Goal: Task Accomplishment & Management: Manage account settings

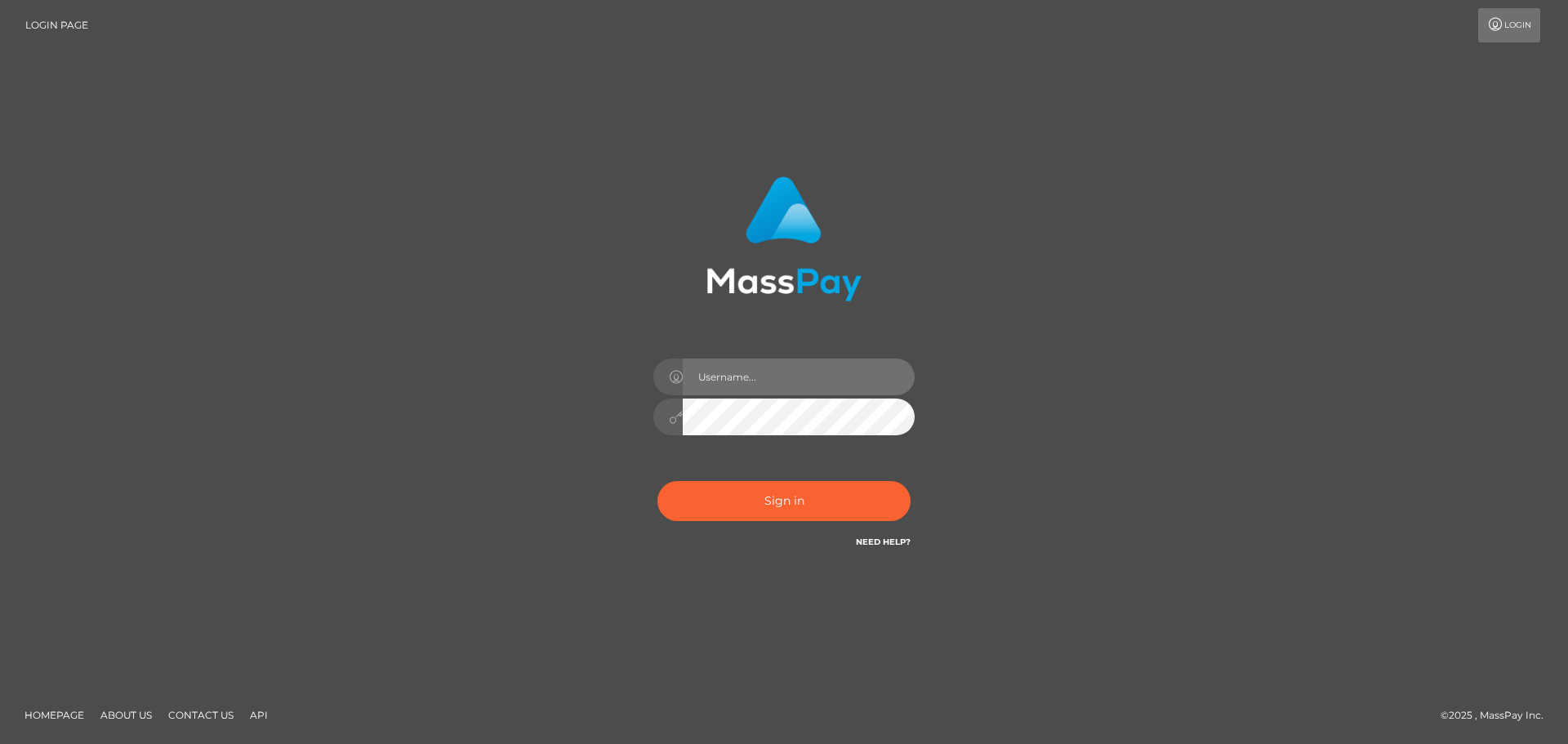
click at [770, 389] on input "text" at bounding box center [799, 377] width 232 height 37
type input "hello.feetfinder"
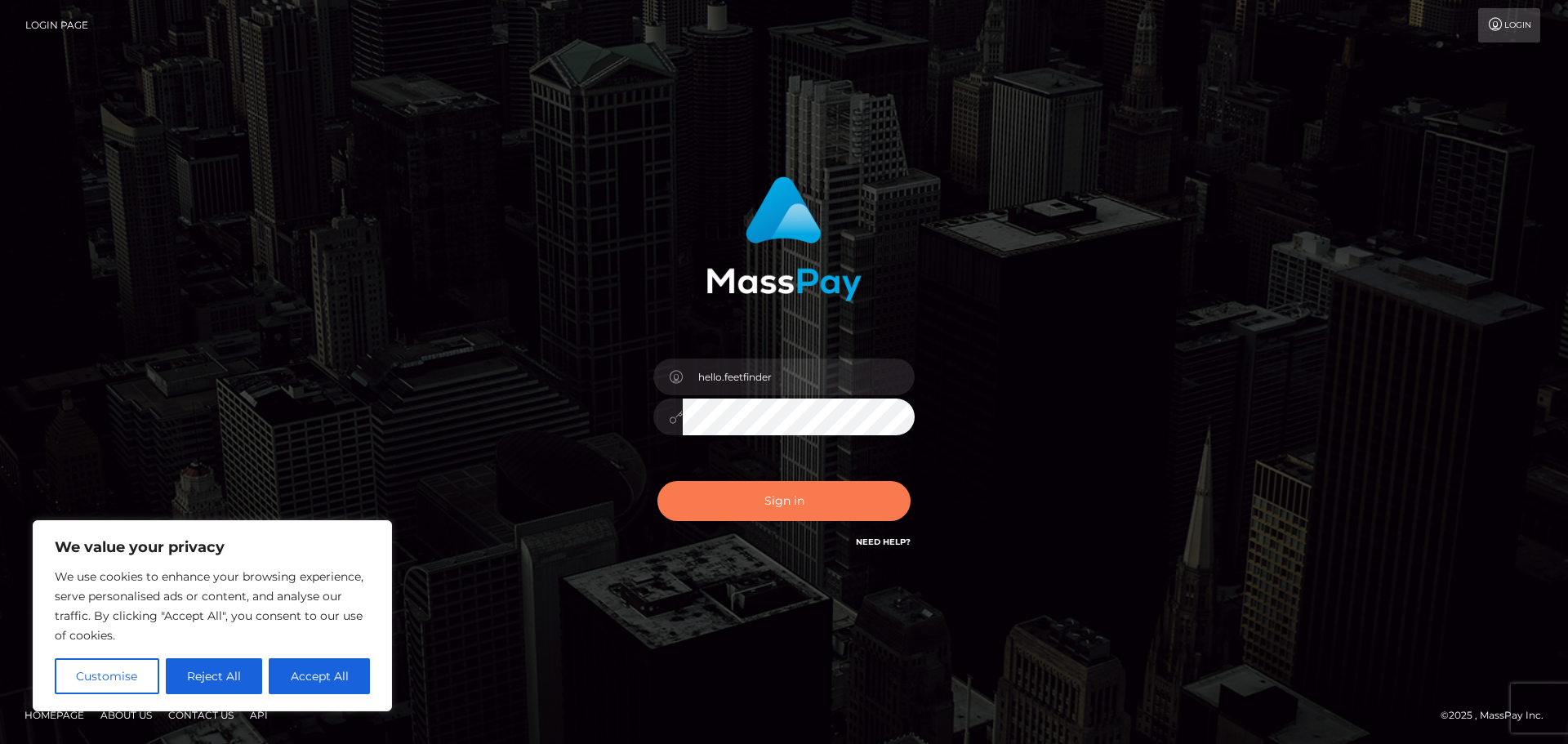
click at [776, 502] on button "Sign in" at bounding box center [784, 501] width 253 height 40
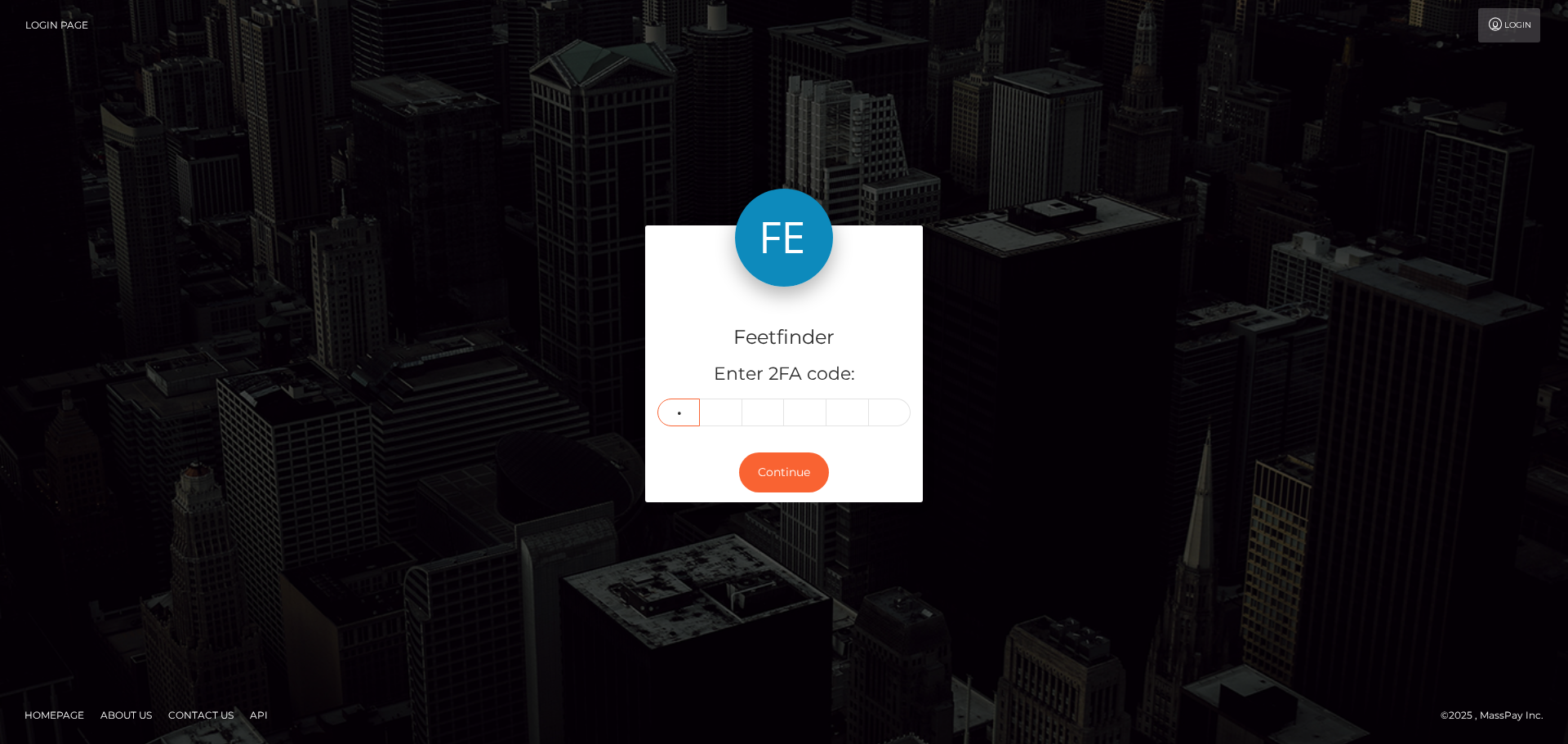
type input "7"
type input "5"
type input "7"
type input "8"
type input "1"
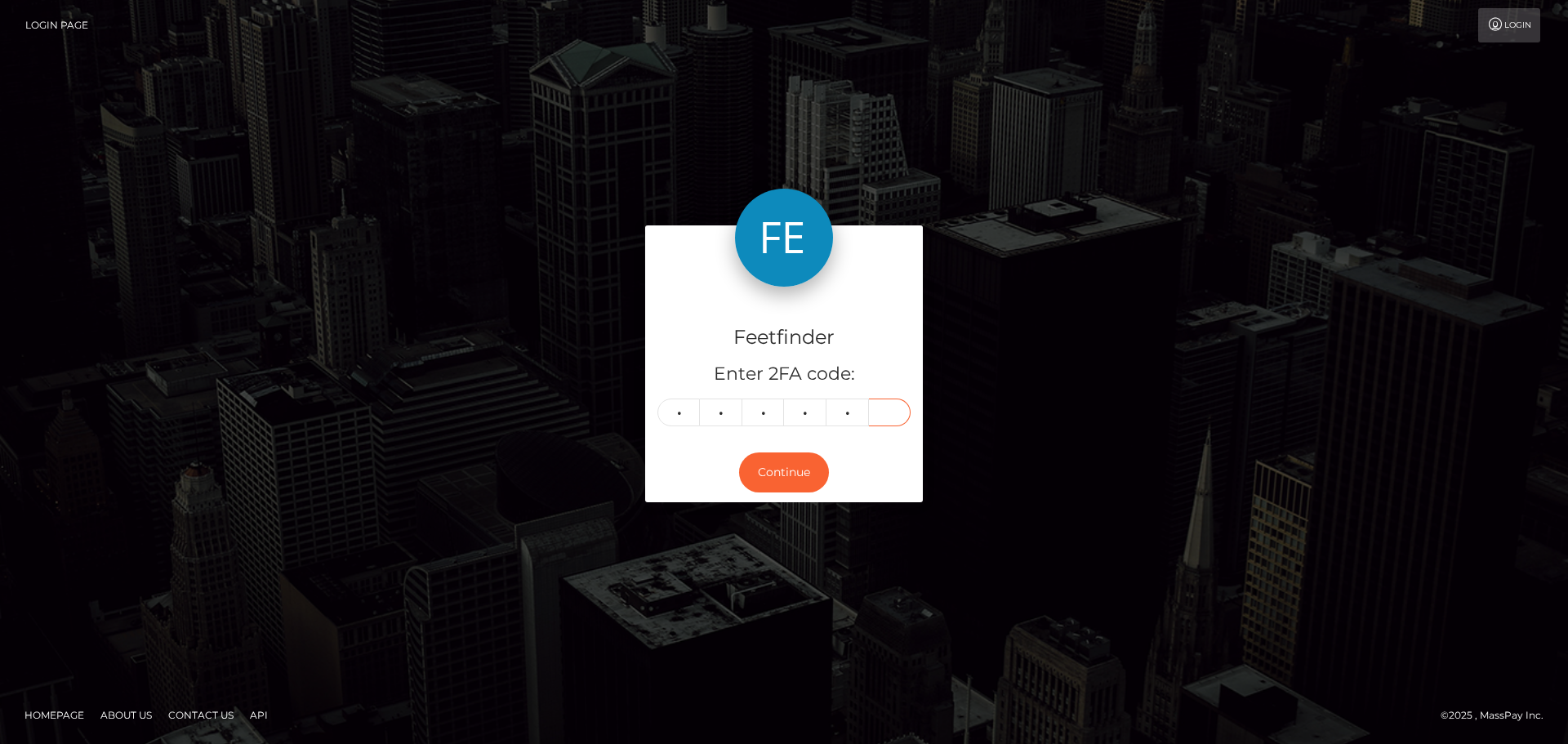
type input "5"
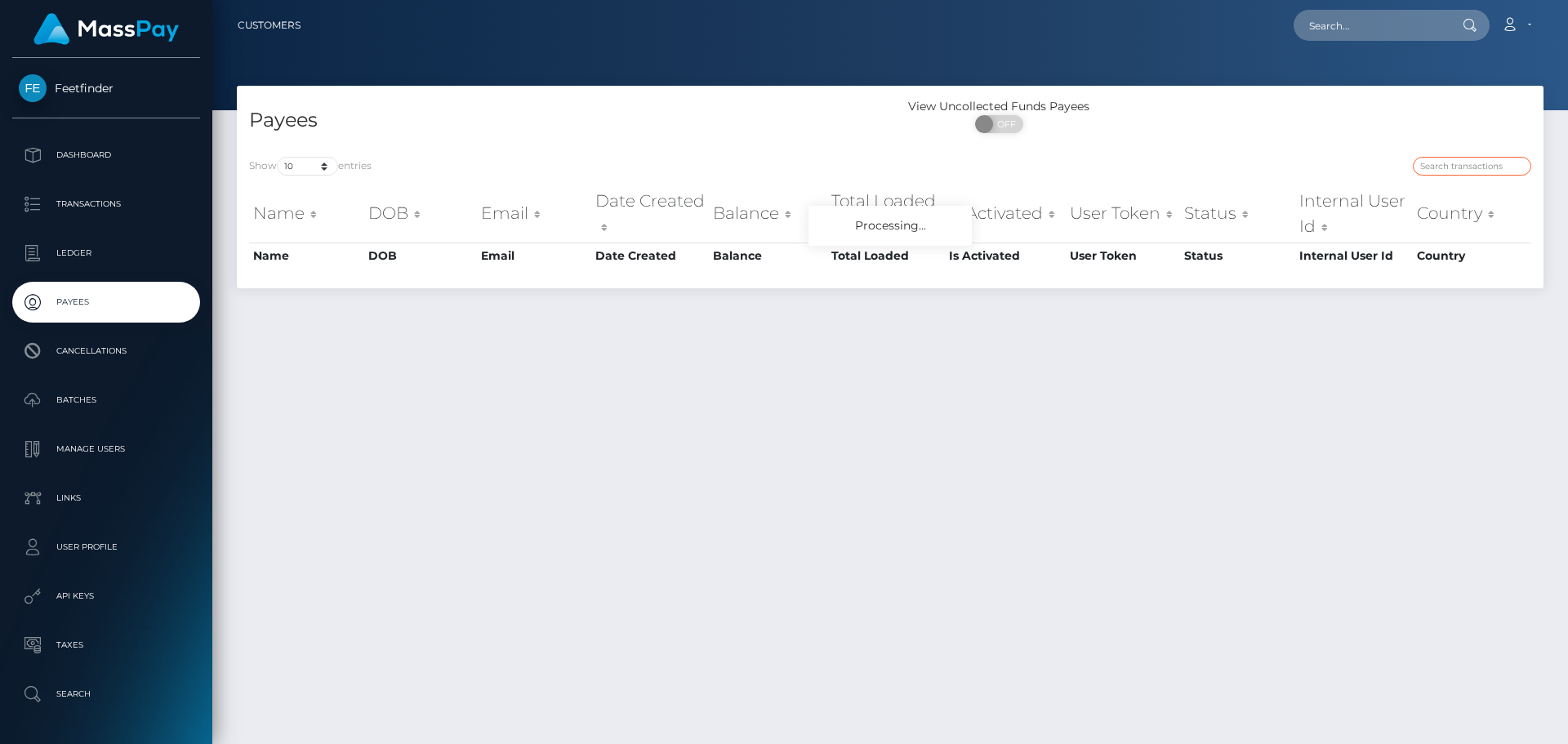
click at [1457, 172] on input "search" at bounding box center [1472, 166] width 118 height 19
paste input "usr_82819e35-7ac8-11f0-8023-0266f44cc279"
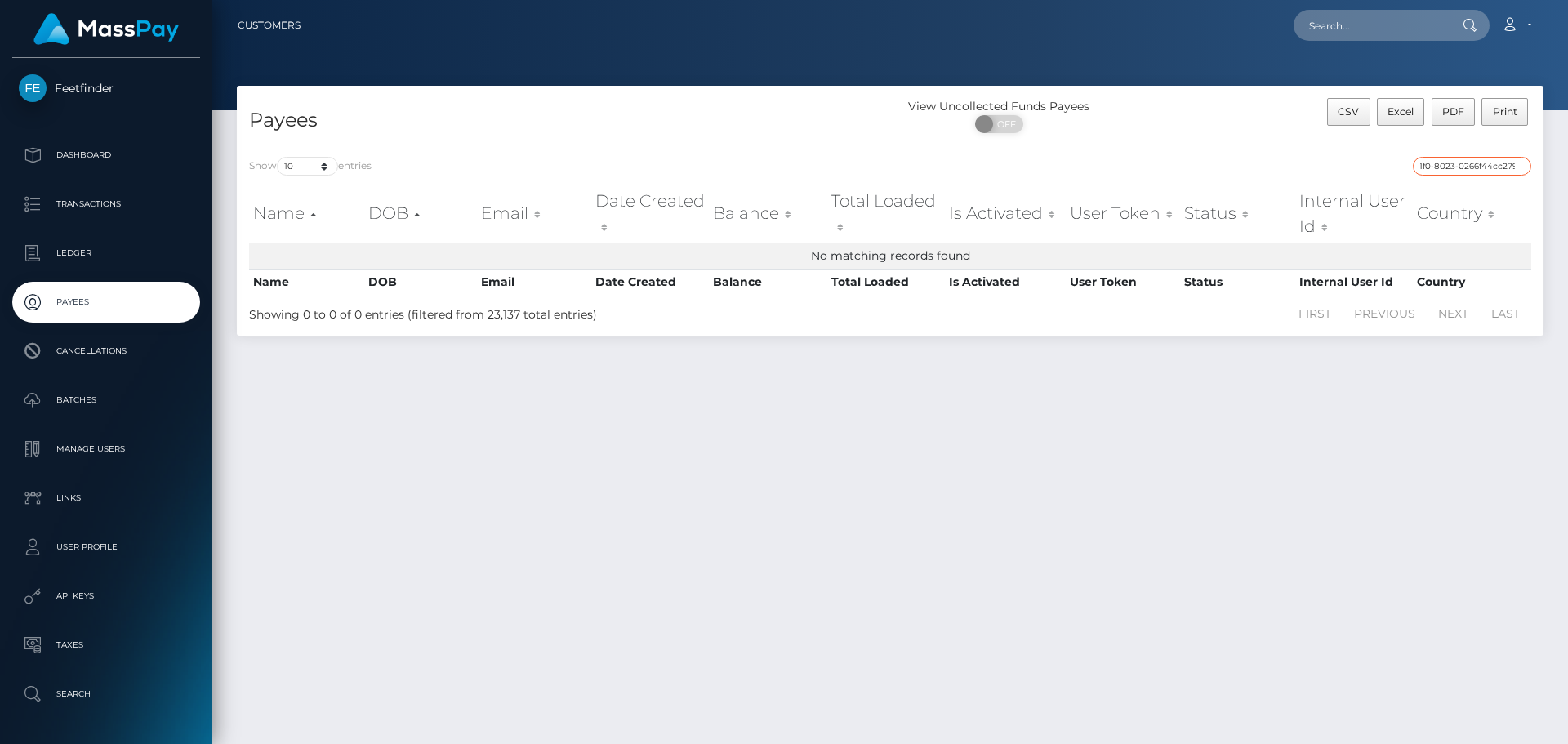
type input "usr_82819e35-7ac8-11f0-8023-0266f44cc279"
click at [1440, 166] on input "usr_82819e35-7ac8-11f0-8023-0266f44cc279" at bounding box center [1472, 166] width 118 height 19
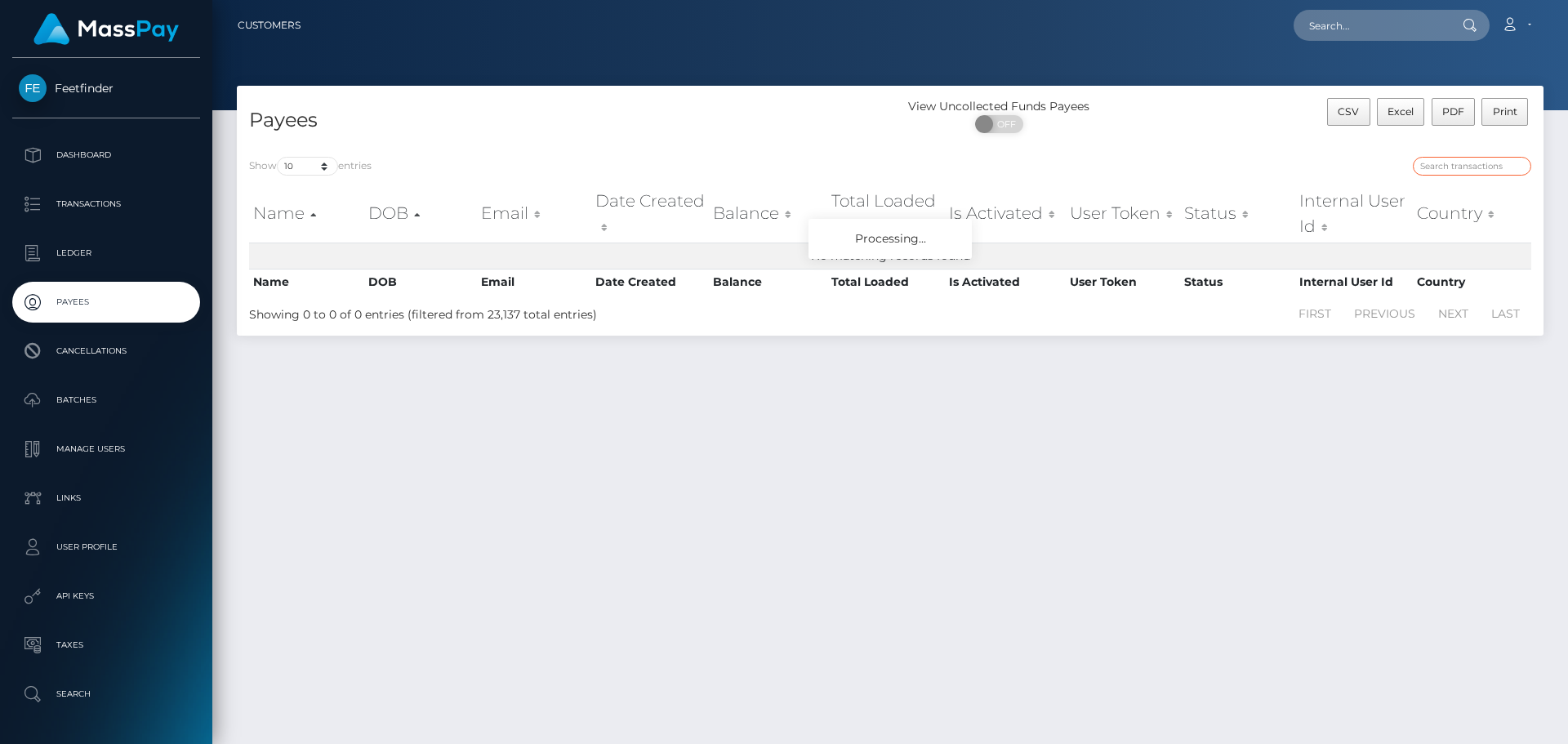
paste input "82819e35-7ac8-11f0-8023-0266f44cc279"
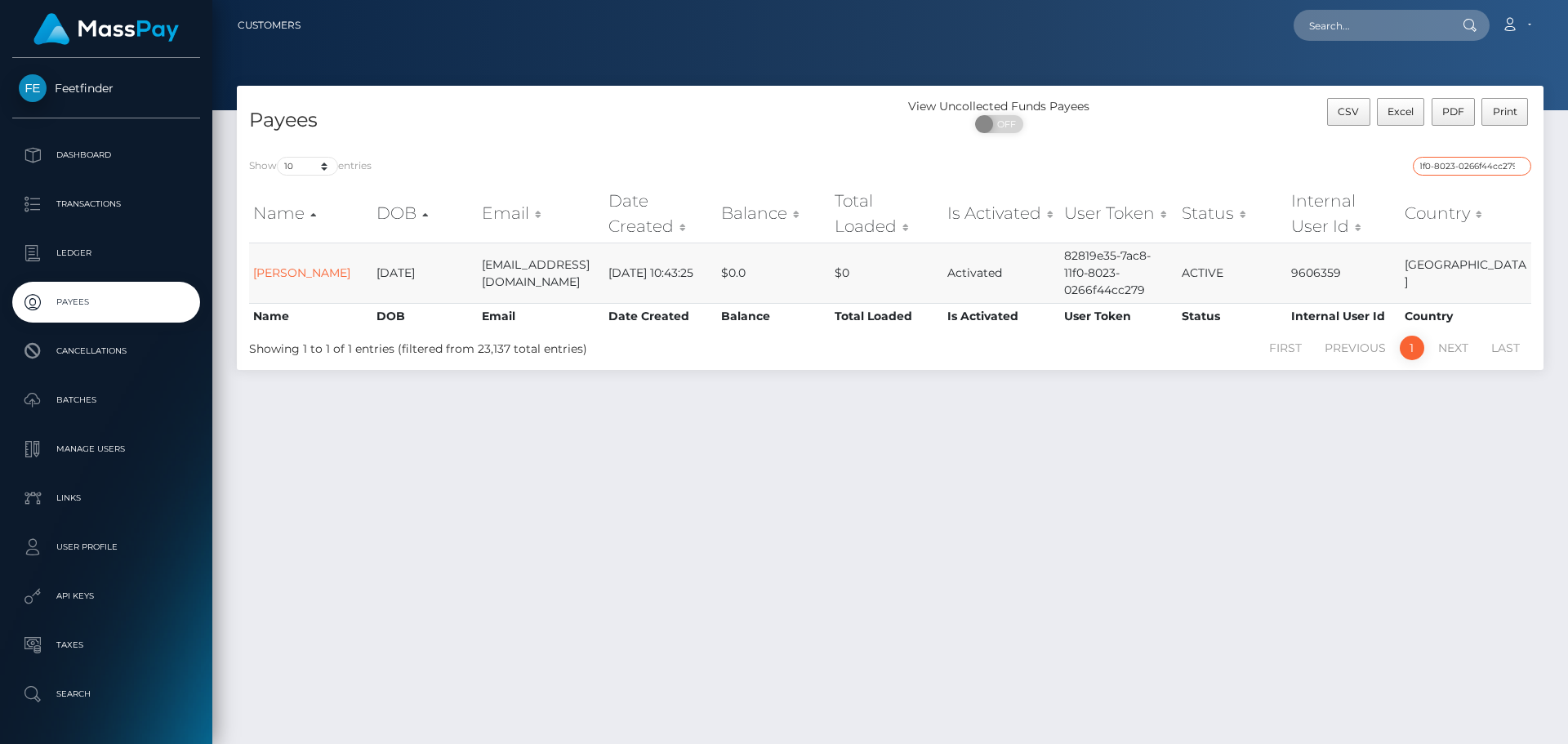
type input "82819e35-7ac8-11f0-8023-0266f44cc279"
